Goal: Information Seeking & Learning: Learn about a topic

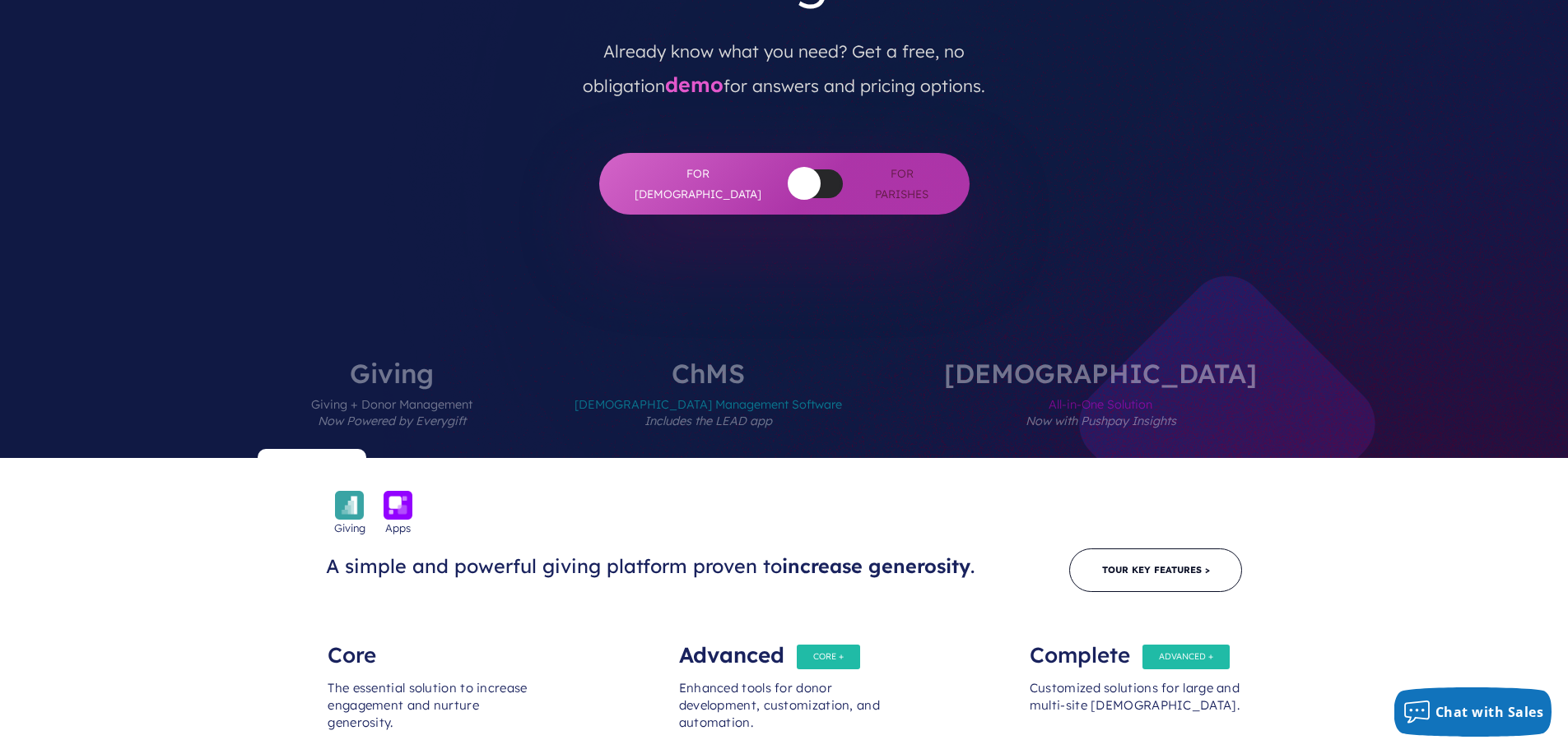
scroll to position [411, 0]
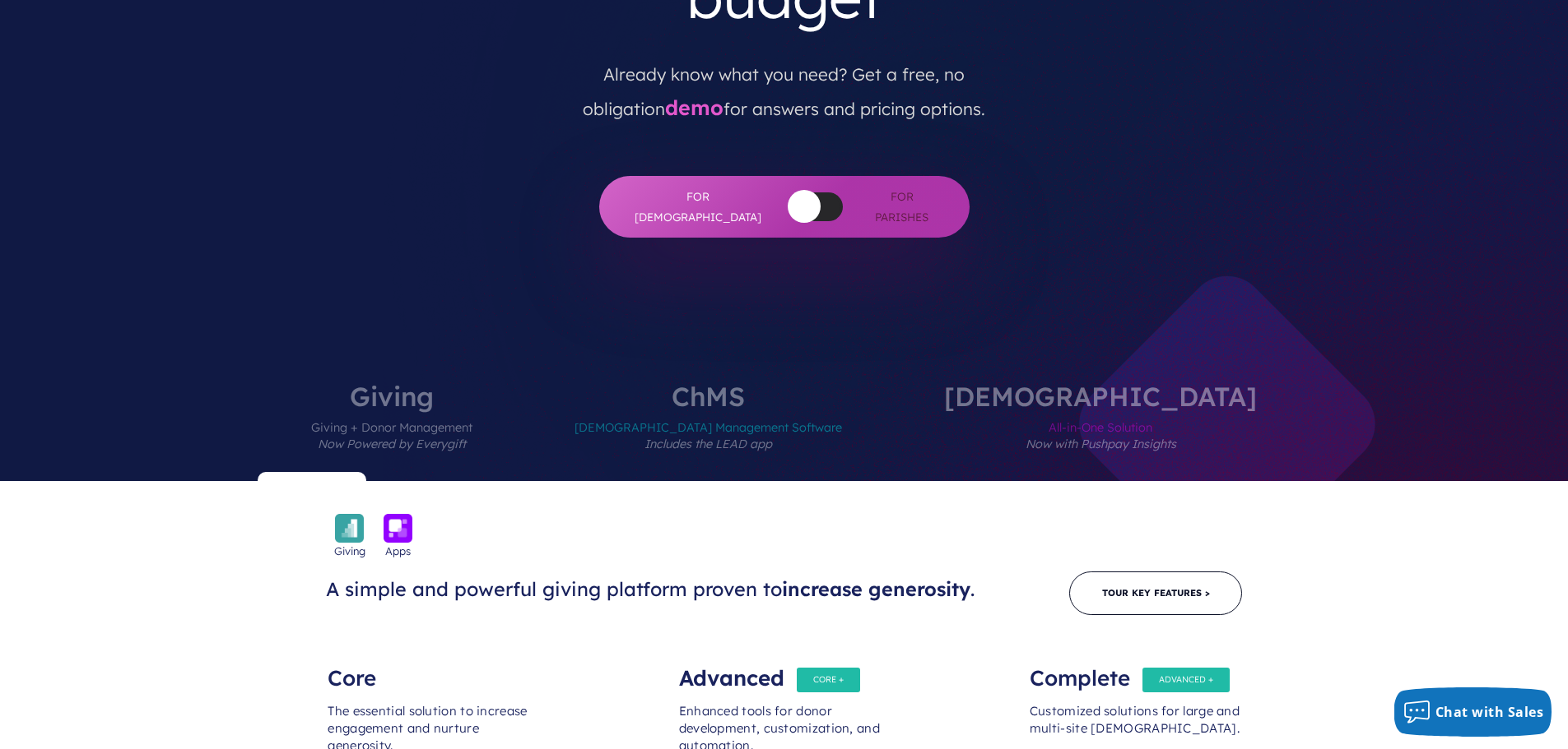
click at [786, 410] on span "[DEMOGRAPHIC_DATA] Management Software Includes the LEAD app" at bounding box center [707, 446] width 267 height 72
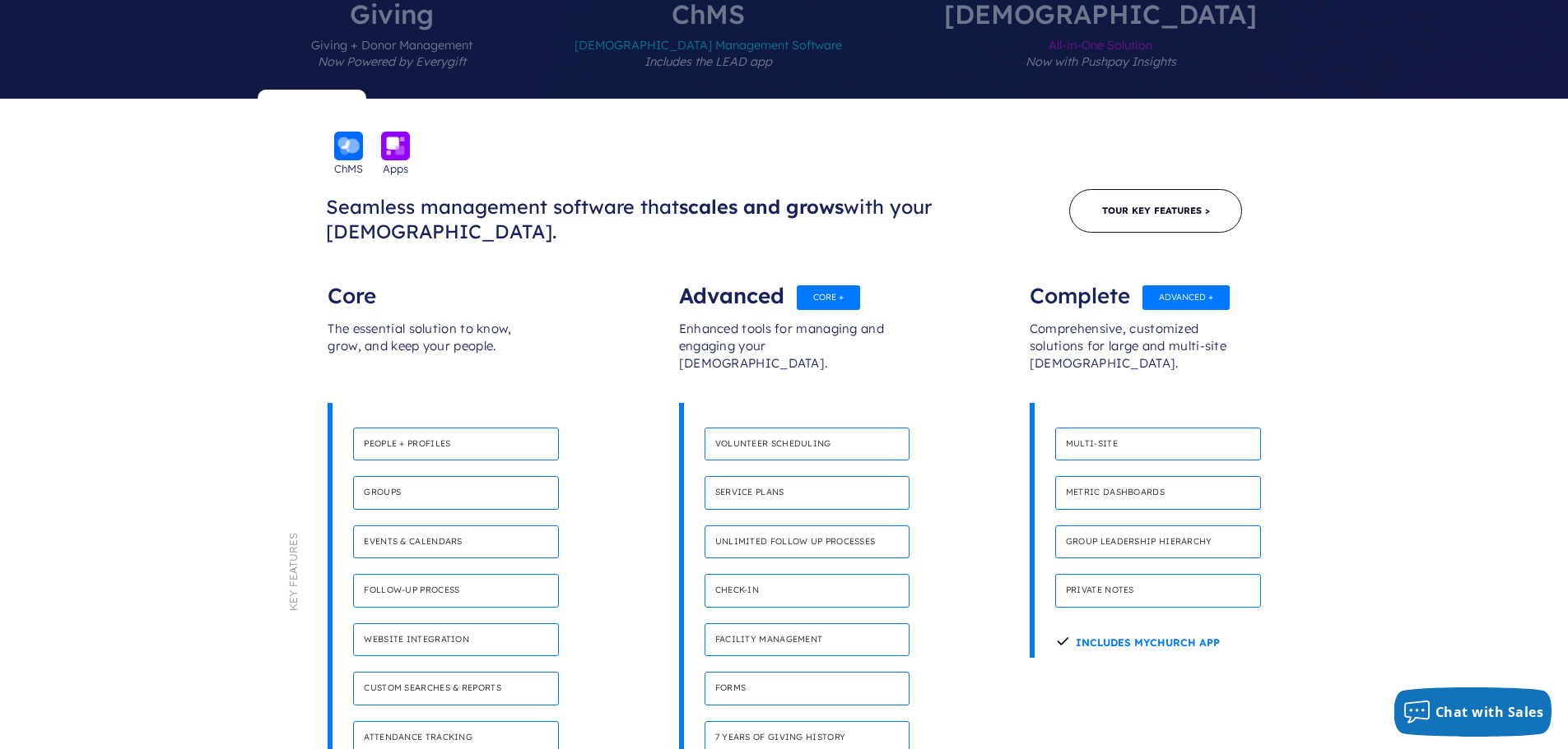
scroll to position [823, 0]
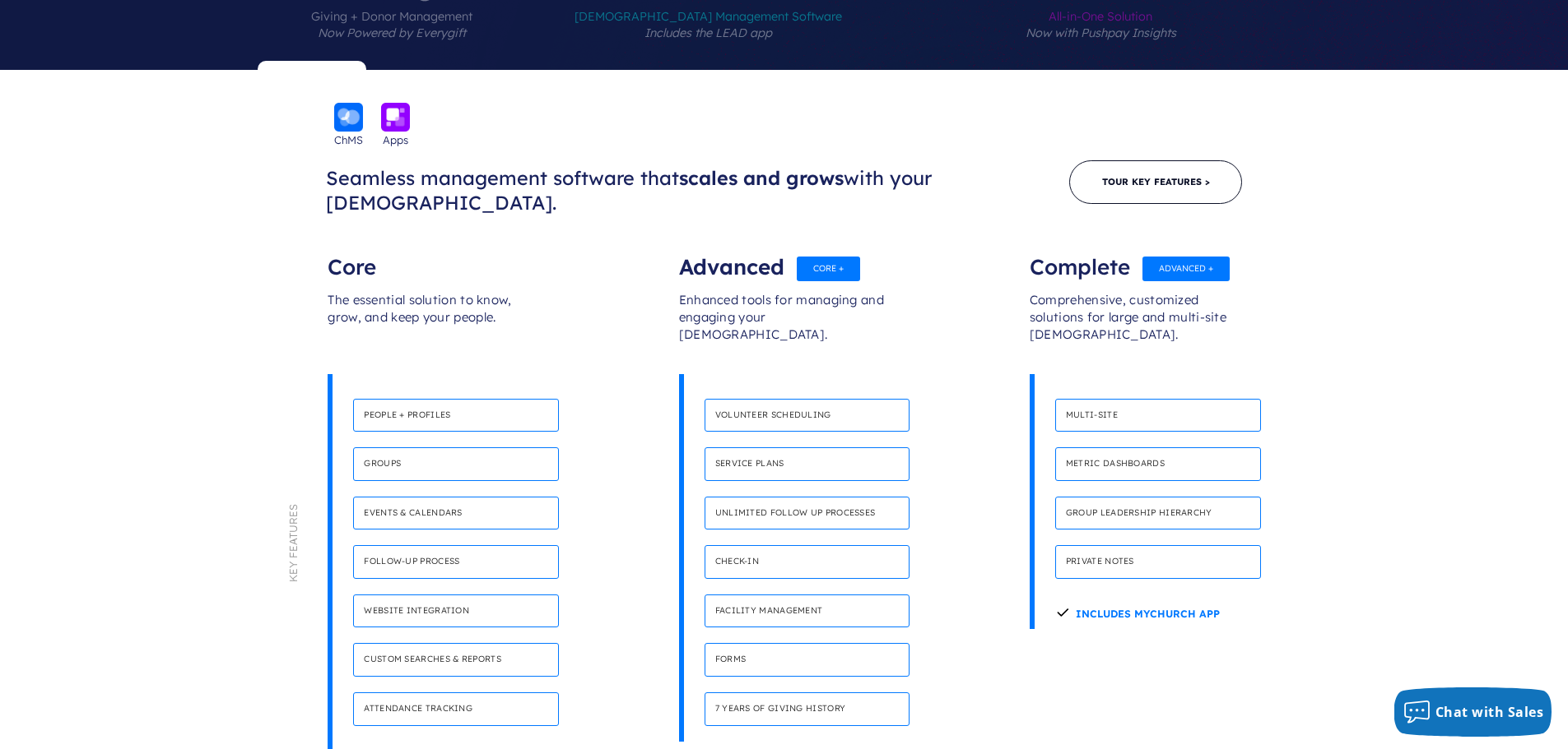
click at [88, 386] on section "Giving Apps A simple and powerful giving platform proven to increase generosity…" at bounding box center [784, 431] width 1568 height 723
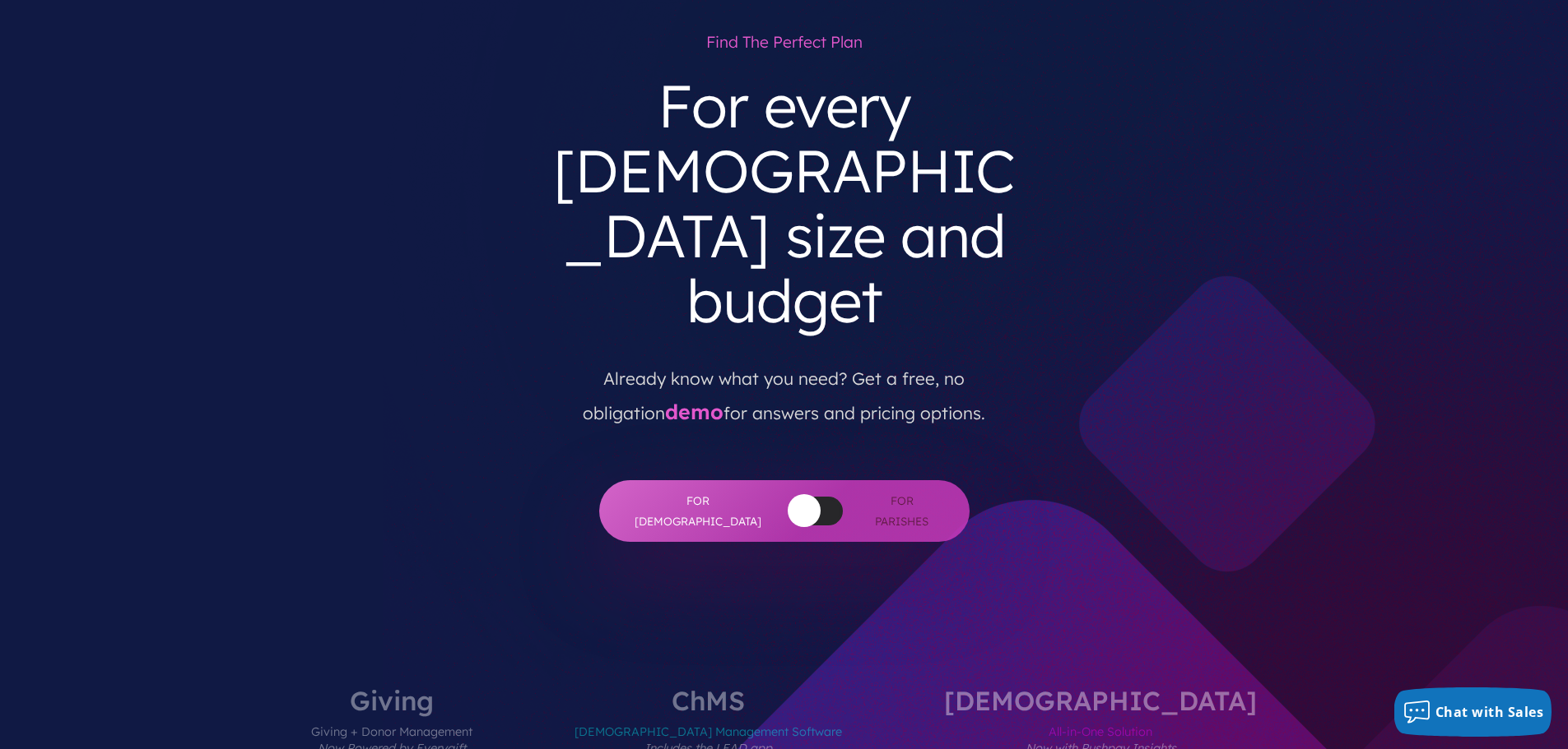
scroll to position [0, 0]
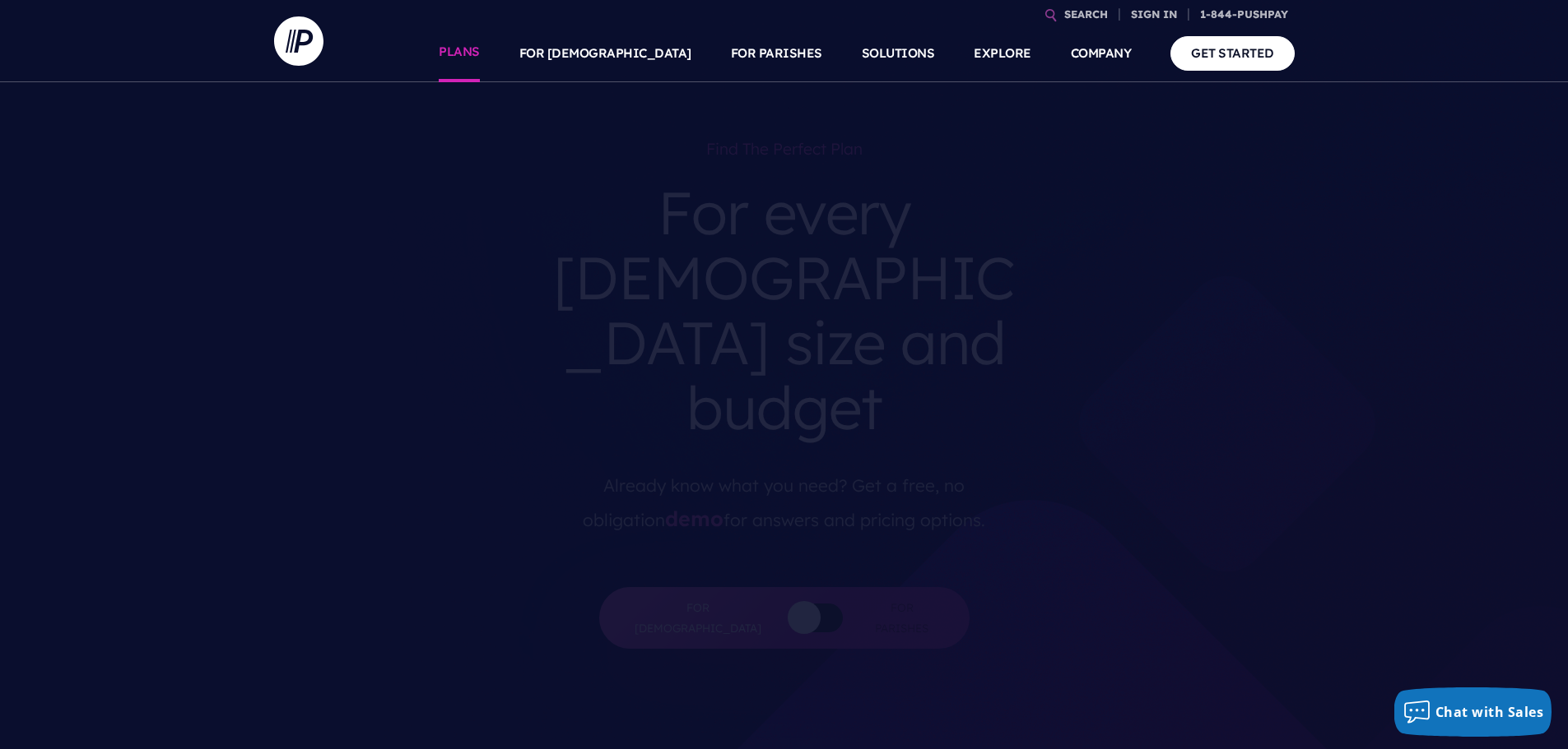
click at [479, 58] on link "PLANS" at bounding box center [458, 53] width 41 height 58
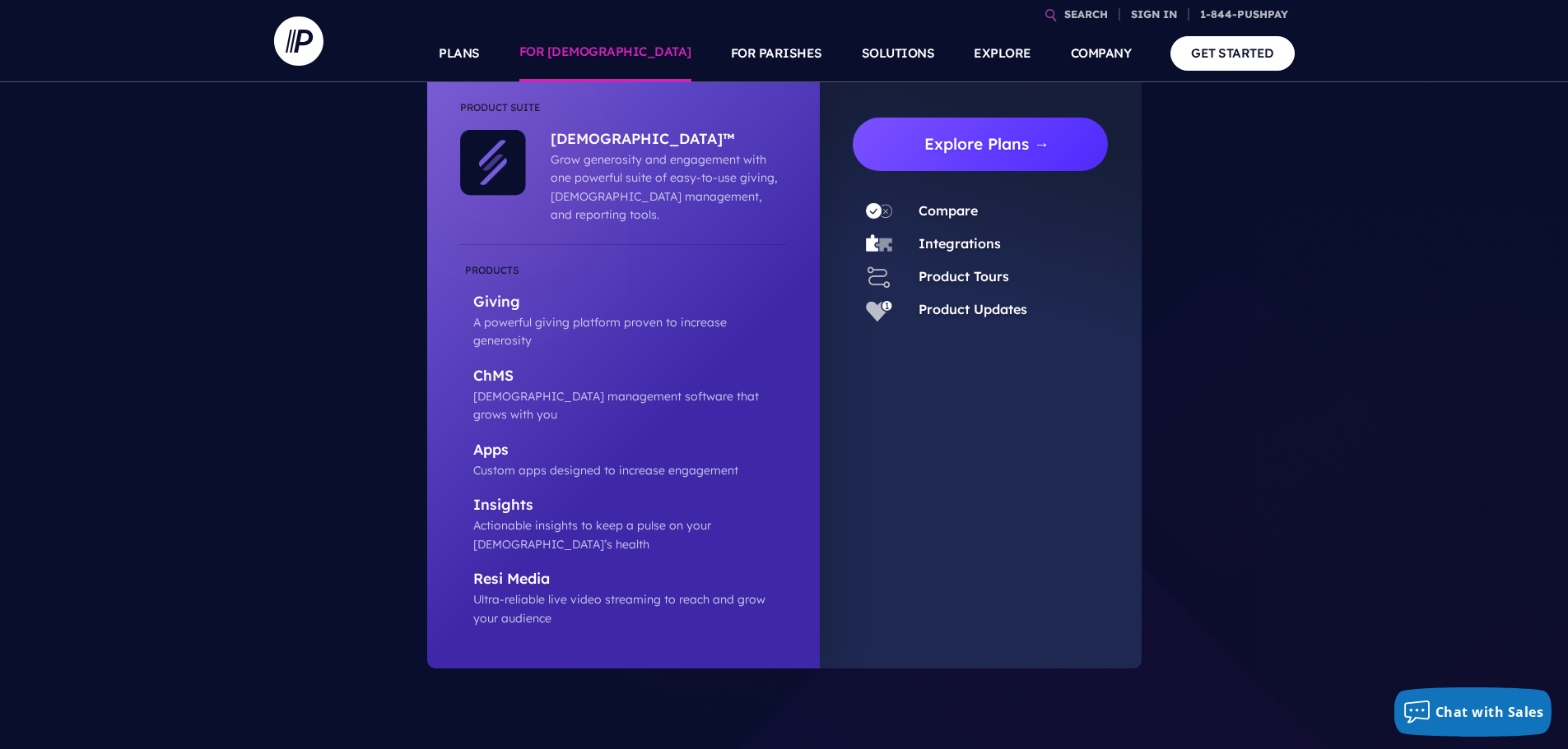
click at [950, 144] on link "Explore Plans →" at bounding box center [987, 144] width 243 height 53
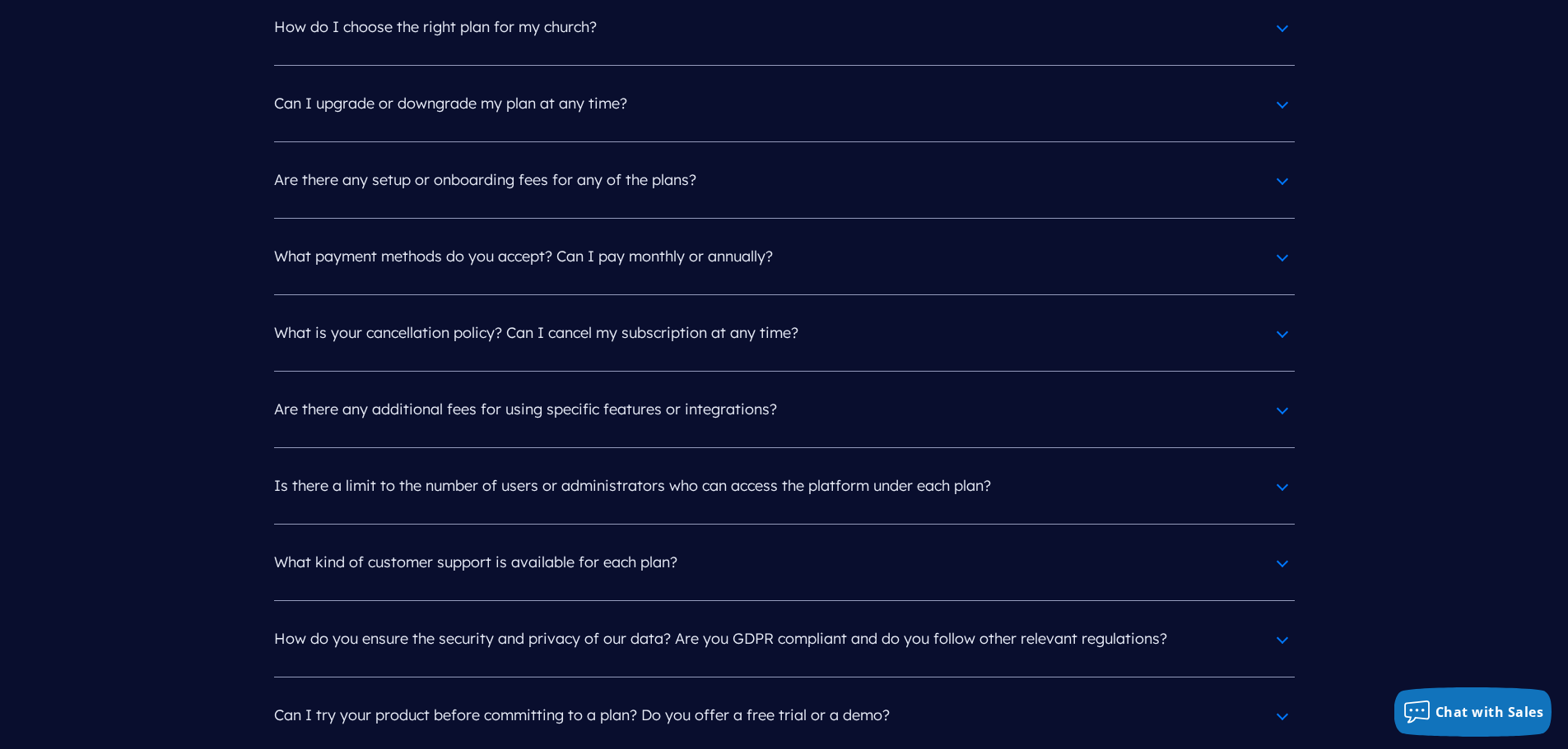
scroll to position [7649, 0]
